Goal: Transaction & Acquisition: Purchase product/service

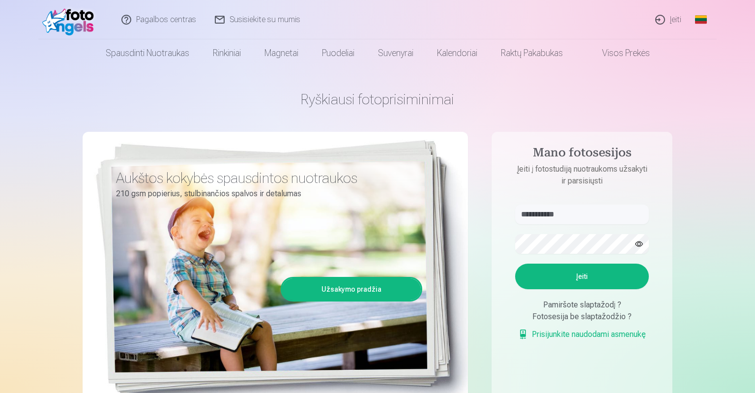
type input "**********"
click at [568, 277] on button "Įeiti" at bounding box center [582, 277] width 134 height 26
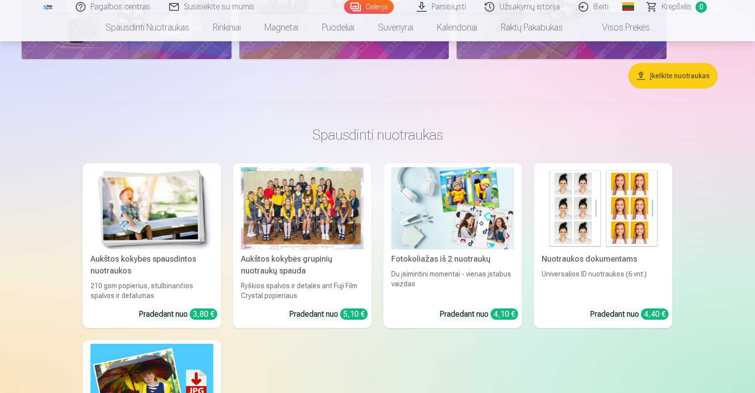
scroll to position [5661, 0]
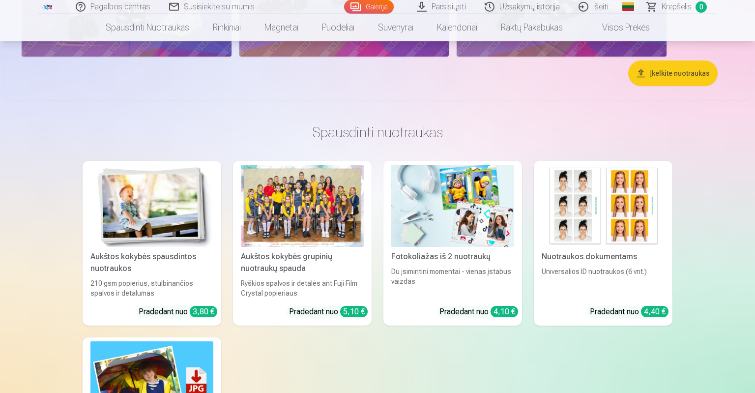
click at [291, 208] on div at bounding box center [302, 206] width 123 height 82
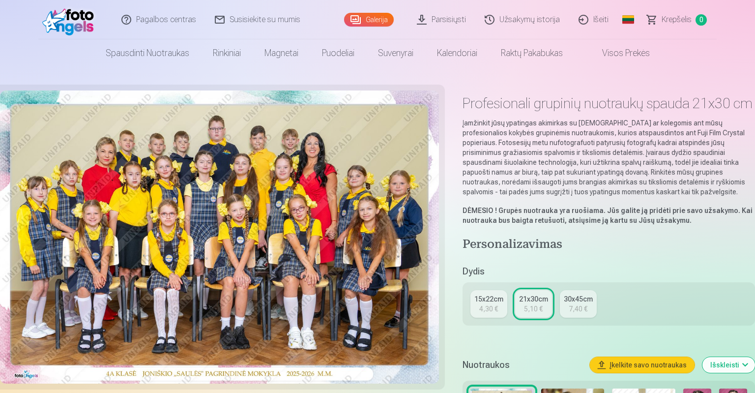
click at [503, 307] on link "15x22cm 4,30 €" at bounding box center [489, 304] width 37 height 28
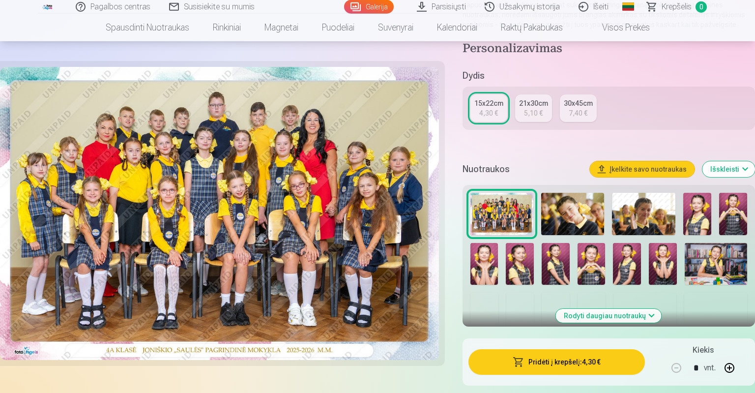
scroll to position [168, 0]
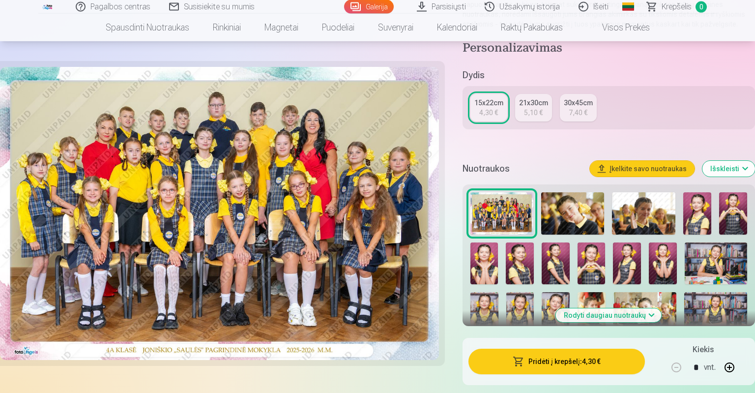
click at [616, 165] on button "Įkelkite savo nuotraukas" at bounding box center [642, 169] width 105 height 16
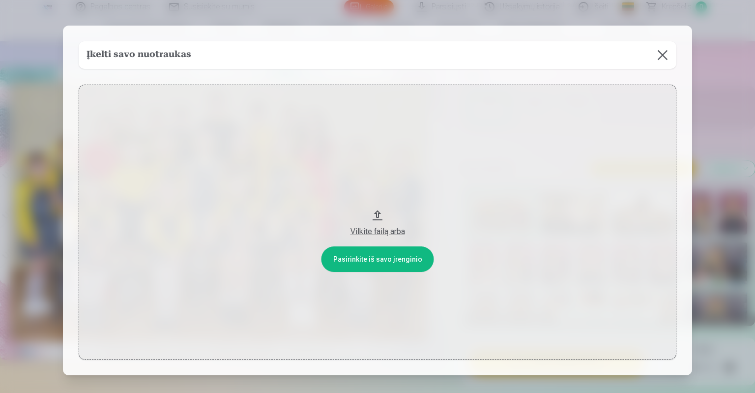
click at [420, 262] on button "Vilkite failą arba" at bounding box center [378, 222] width 598 height 275
click at [662, 54] on button at bounding box center [663, 55] width 28 height 28
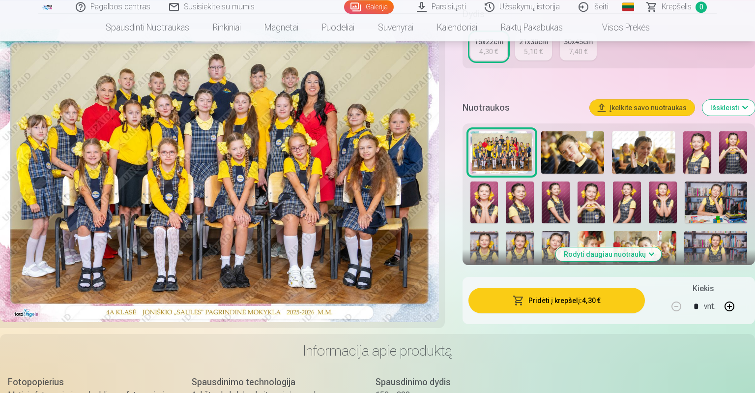
scroll to position [232, 0]
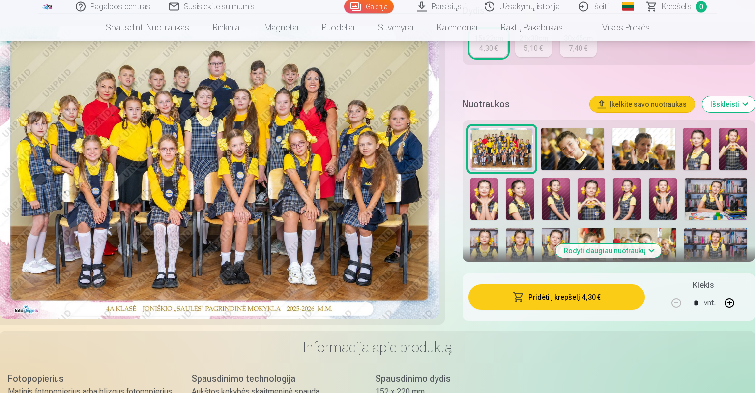
click at [503, 297] on button "Pridėti į krepšelį : 4,30 €" at bounding box center [557, 297] width 177 height 26
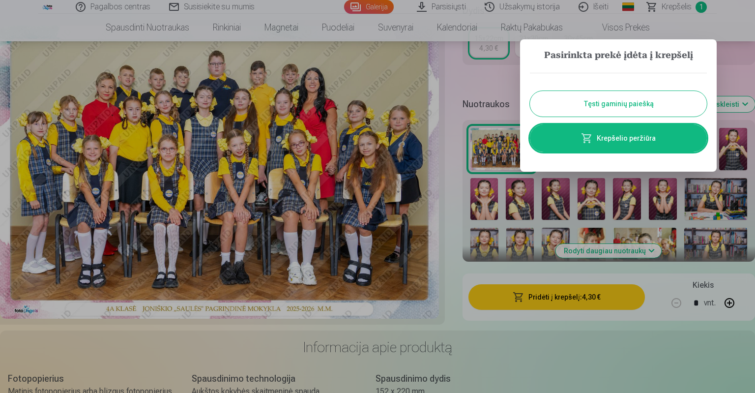
click at [555, 100] on button "Tęsti gaminių paiešką" at bounding box center [618, 104] width 177 height 26
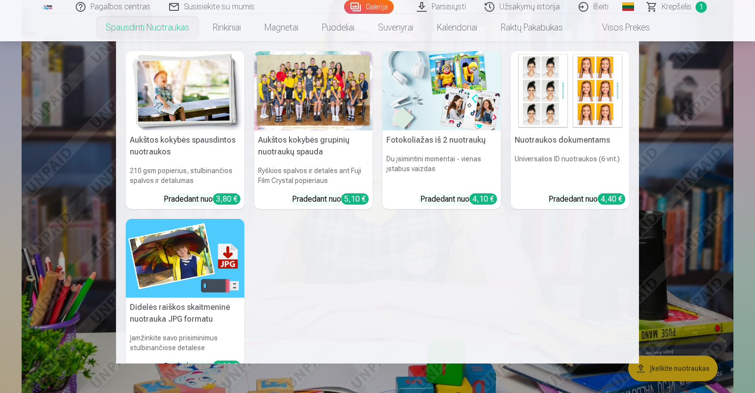
scroll to position [4164, 0]
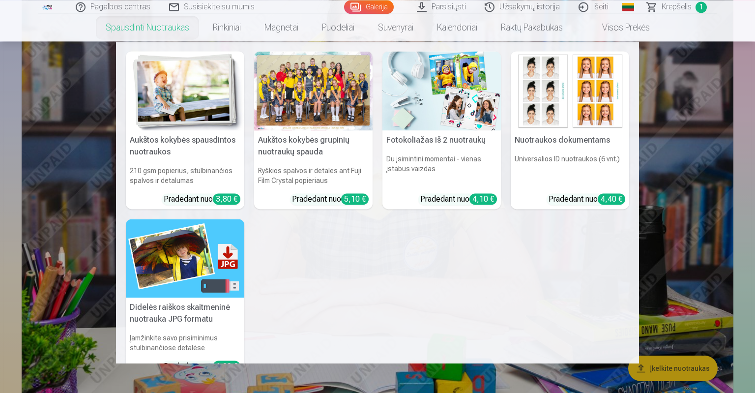
click at [158, 25] on link "Spausdinti nuotraukas" at bounding box center [147, 28] width 107 height 28
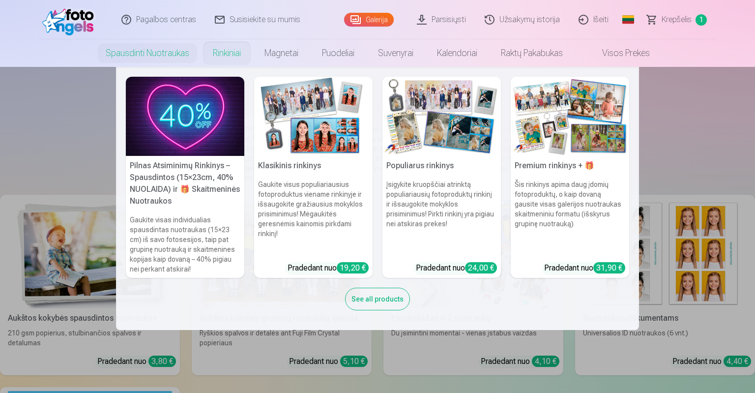
click at [221, 56] on link "Rinkiniai" at bounding box center [227, 53] width 52 height 28
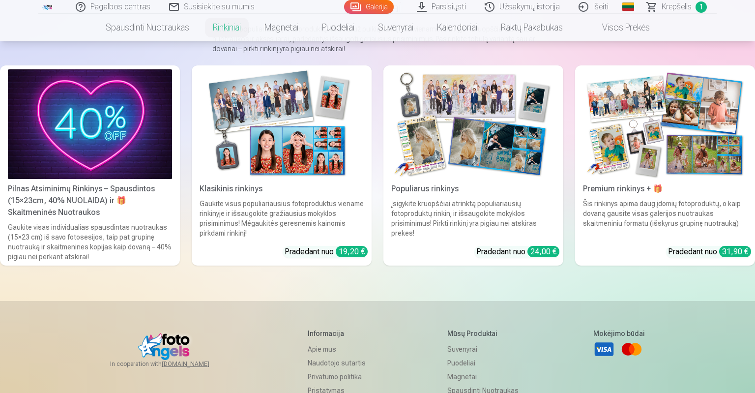
scroll to position [103, 0]
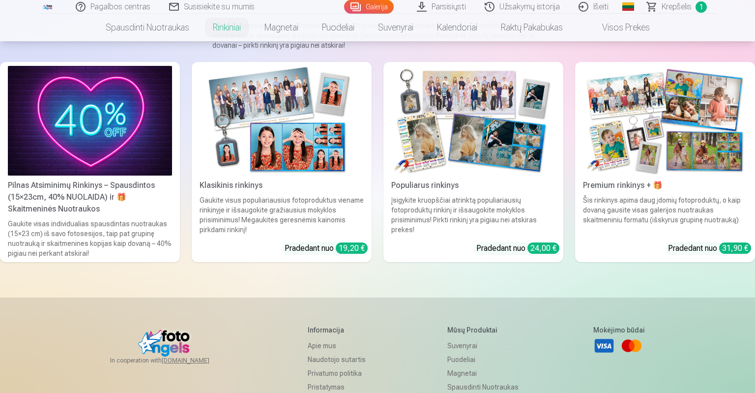
click at [324, 165] on img at bounding box center [282, 121] width 164 height 110
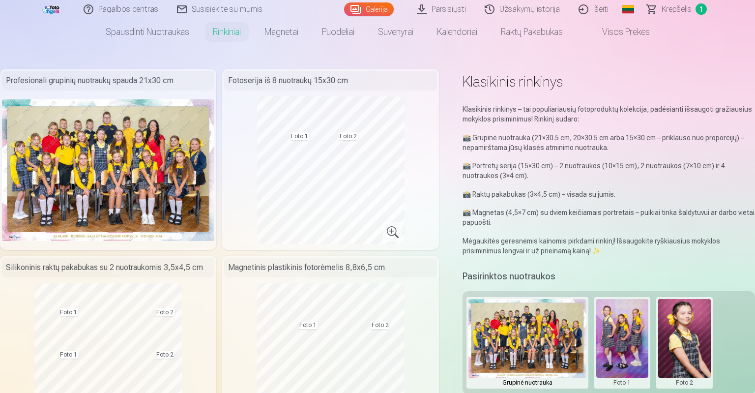
scroll to position [22, 0]
click at [208, 168] on img at bounding box center [108, 170] width 212 height 142
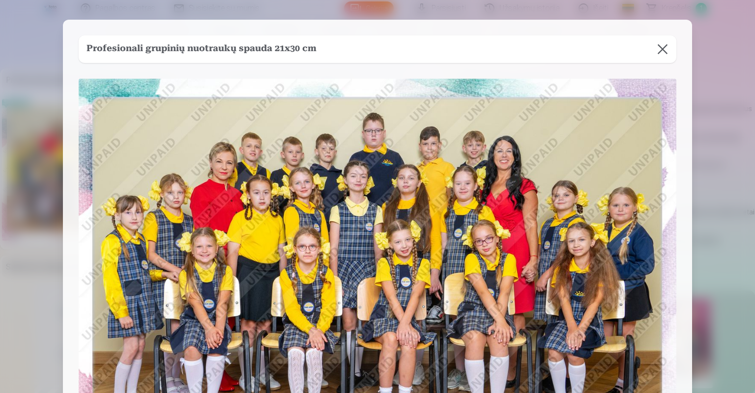
click at [665, 49] on button at bounding box center [663, 49] width 28 height 28
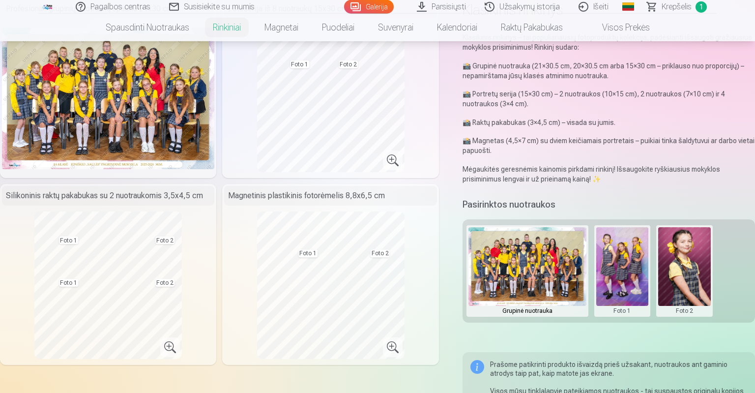
scroll to position [94, 0]
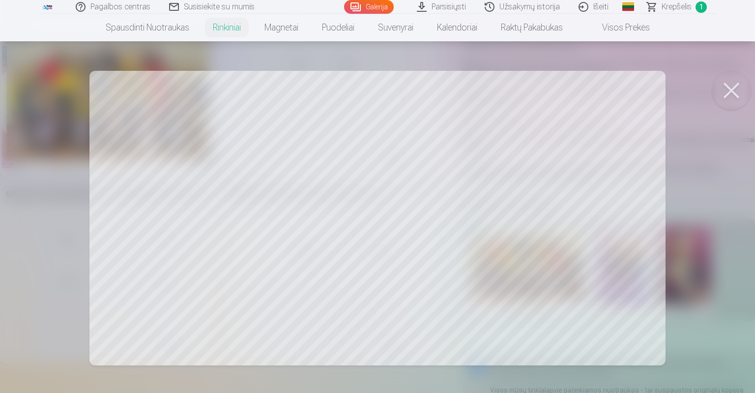
click at [219, 206] on div at bounding box center [377, 196] width 755 height 393
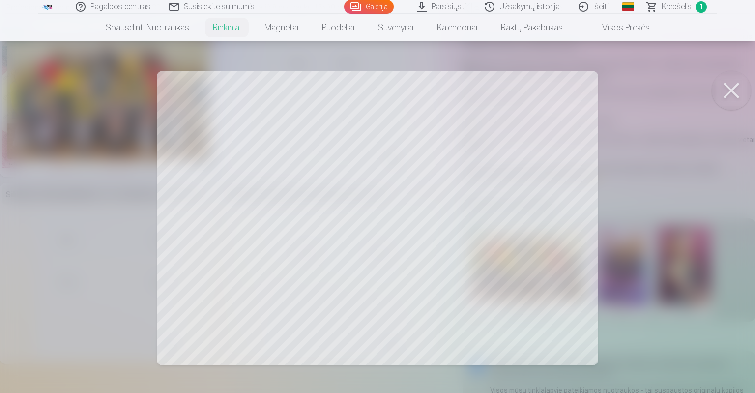
click at [723, 96] on button at bounding box center [731, 90] width 39 height 39
click at [731, 91] on button at bounding box center [731, 90] width 39 height 39
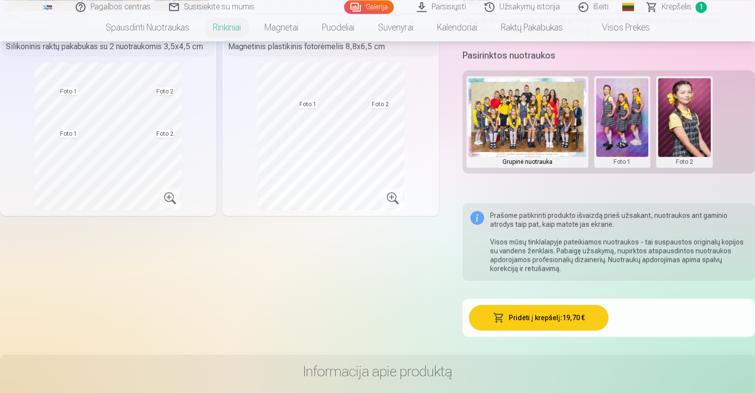
scroll to position [243, 0]
click at [612, 148] on button at bounding box center [622, 122] width 53 height 88
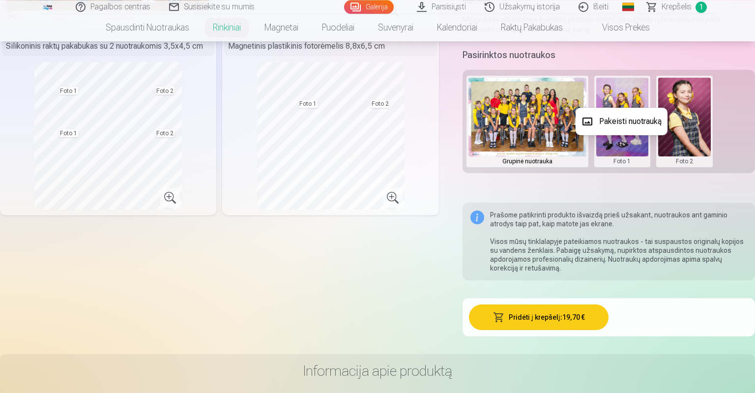
click at [625, 121] on button "Pakeisti nuotrauką" at bounding box center [622, 122] width 92 height 28
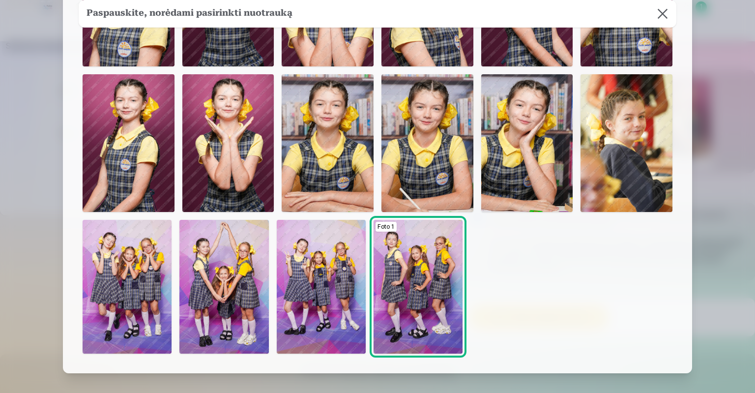
scroll to position [156, 0]
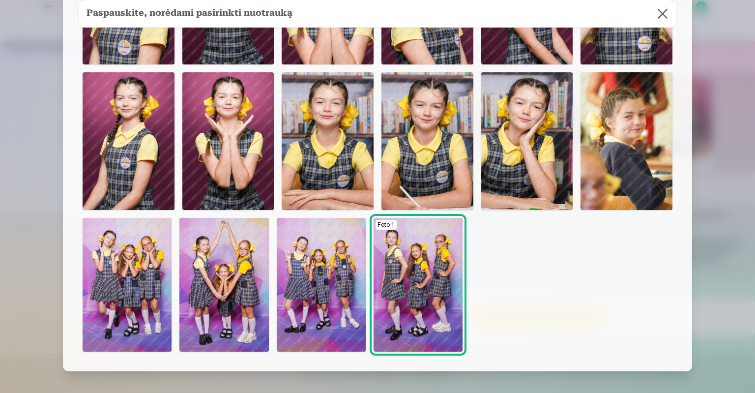
click at [101, 264] on img at bounding box center [127, 285] width 89 height 134
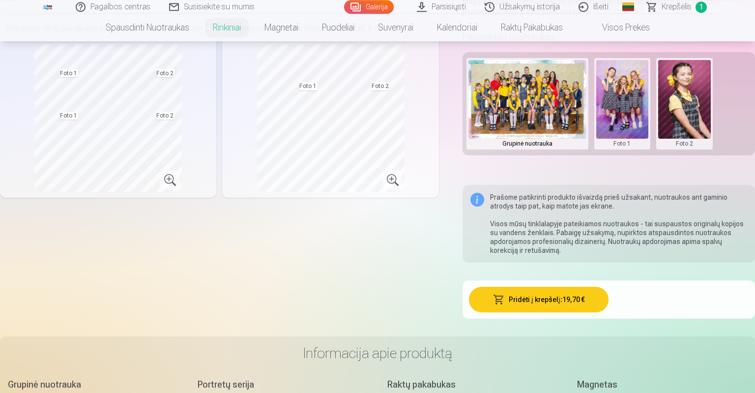
scroll to position [260, 0]
click at [606, 93] on button at bounding box center [622, 104] width 53 height 88
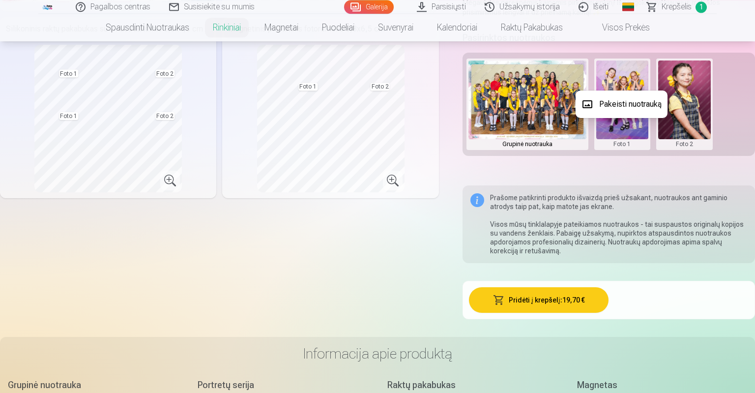
click at [611, 109] on button "Pakeisti nuotrauką" at bounding box center [622, 104] width 92 height 28
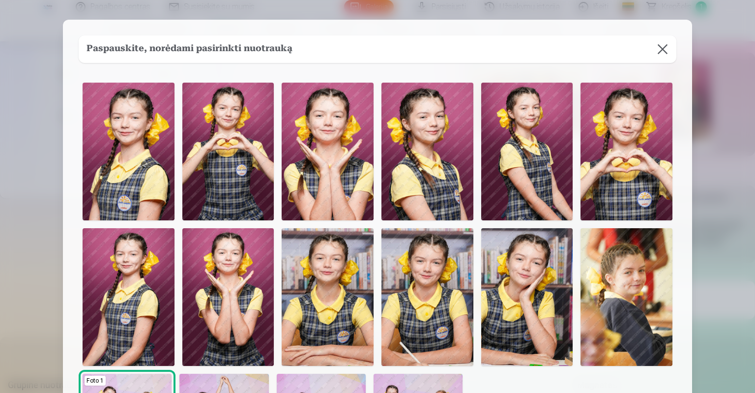
click at [141, 185] on img at bounding box center [129, 152] width 92 height 138
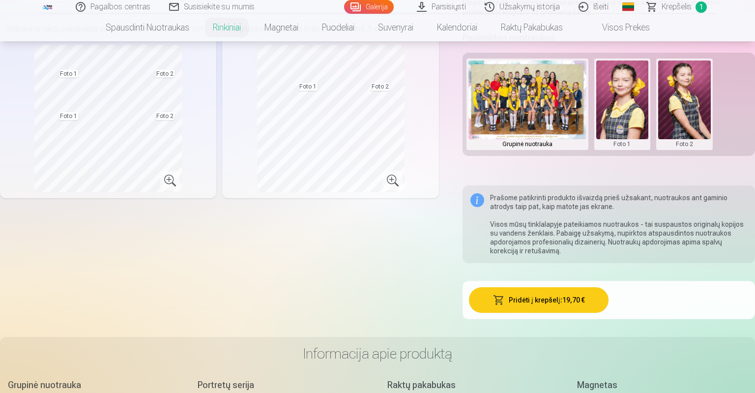
click at [693, 115] on button at bounding box center [684, 104] width 53 height 88
click at [691, 112] on button "Pakeisti nuotrauką" at bounding box center [684, 104] width 92 height 28
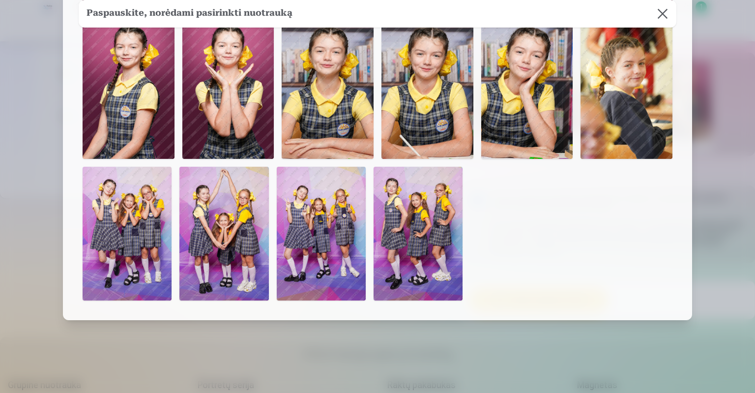
scroll to position [213, 0]
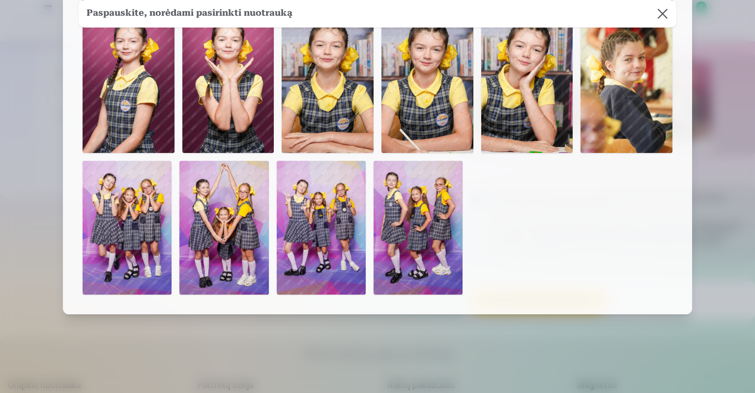
click at [649, 0] on button at bounding box center [663, 14] width 28 height 28
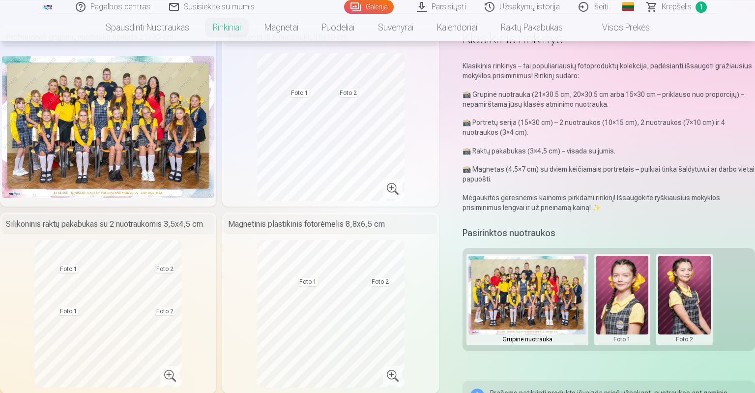
scroll to position [63, 0]
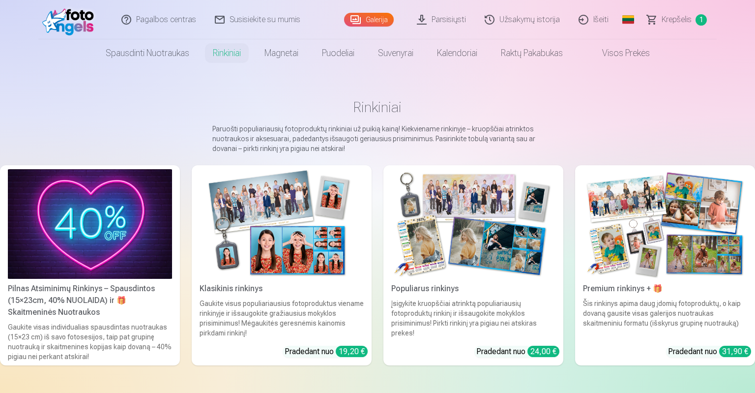
click at [681, 17] on span "Krepšelis" at bounding box center [677, 20] width 30 height 12
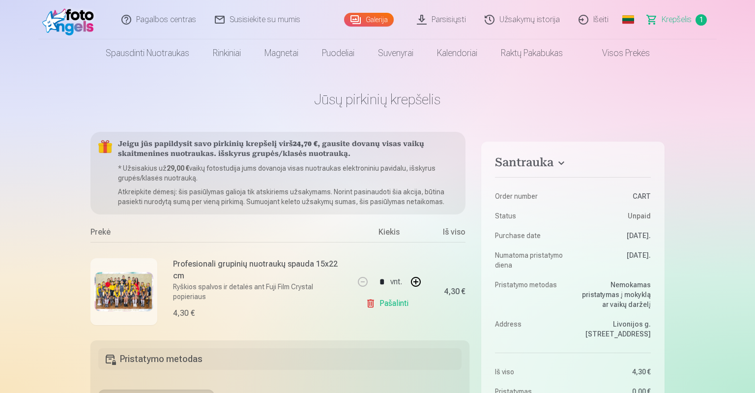
click at [376, 301] on link "Pašalinti" at bounding box center [389, 304] width 47 height 20
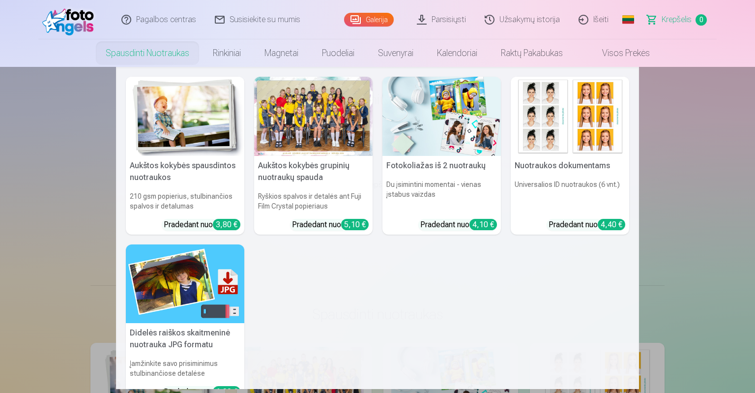
click at [122, 47] on link "Spausdinti nuotraukas" at bounding box center [147, 53] width 107 height 28
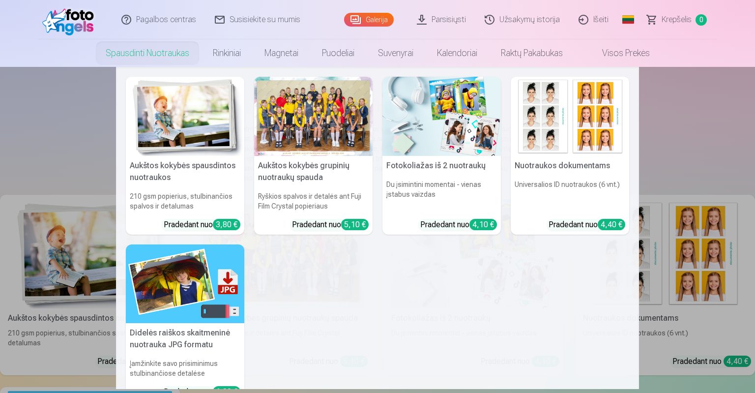
click at [150, 63] on link "Spausdinti nuotraukas" at bounding box center [147, 53] width 107 height 28
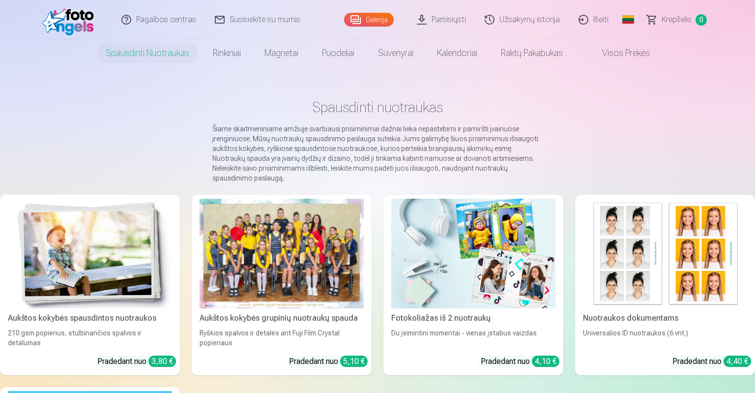
click at [371, 19] on link "Galerija" at bounding box center [369, 20] width 50 height 14
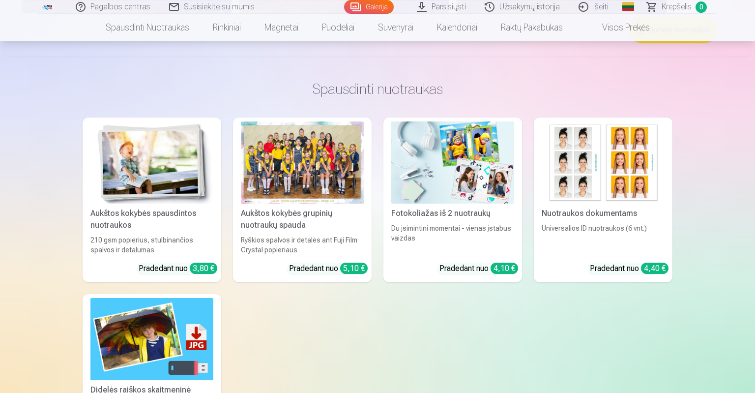
scroll to position [5704, 0]
click at [344, 0] on link "Galerija" at bounding box center [369, 7] width 50 height 14
